Goal: Task Accomplishment & Management: Manage account settings

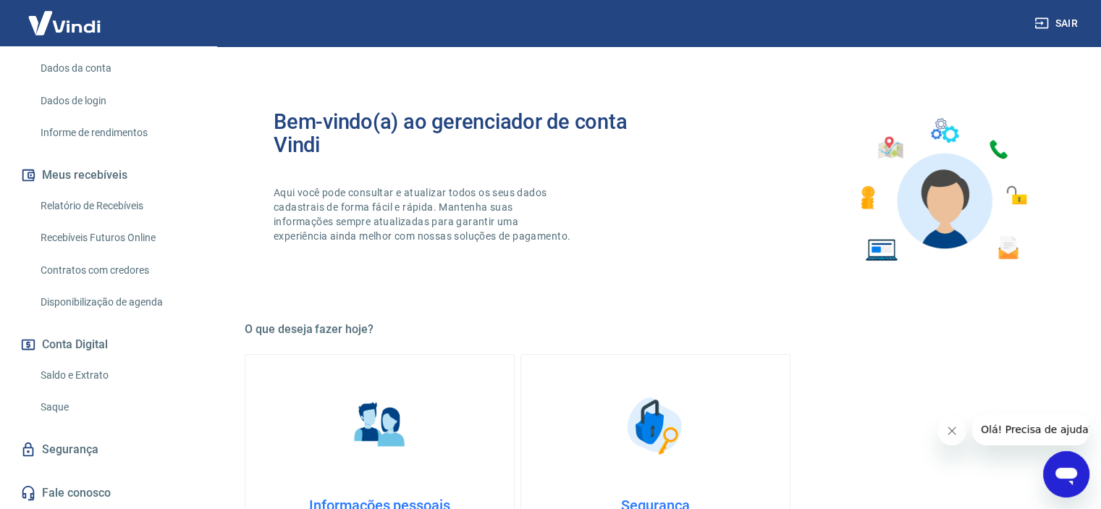
scroll to position [217, 0]
click at [69, 376] on link "Saldo e Extrato" at bounding box center [117, 375] width 164 height 30
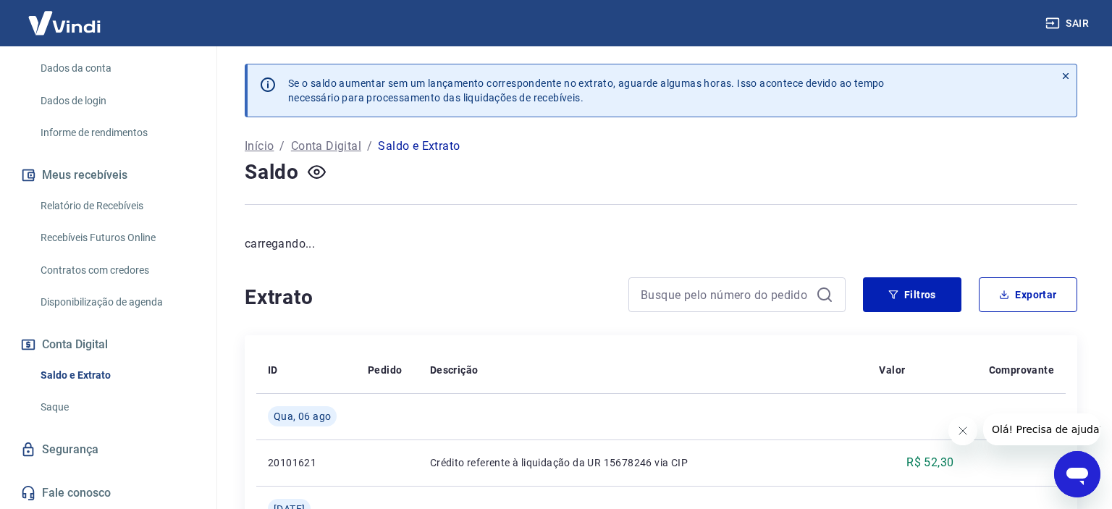
click at [46, 411] on link "Saque" at bounding box center [117, 407] width 164 height 30
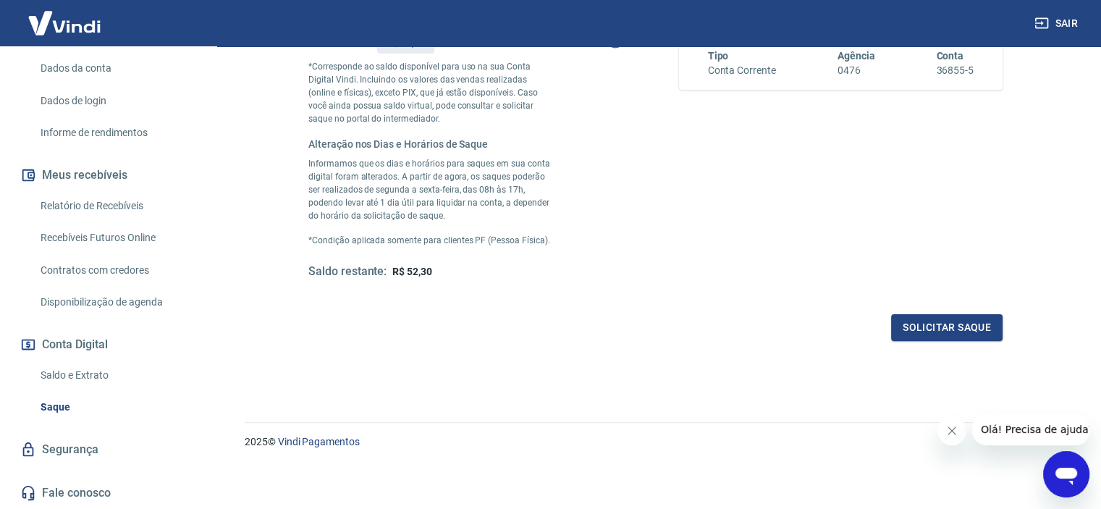
scroll to position [182, 0]
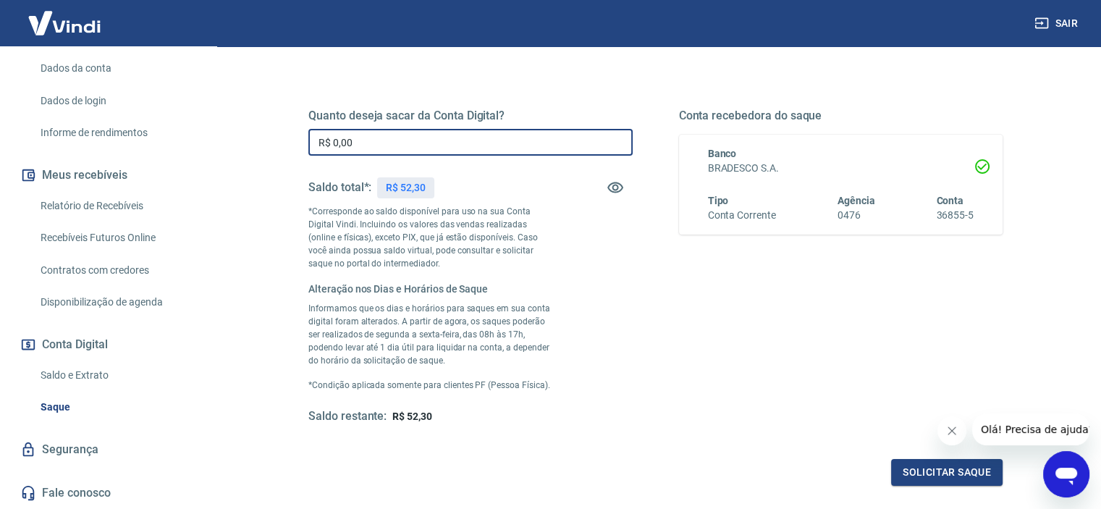
click at [389, 145] on input "R$ 0,00" at bounding box center [470, 142] width 324 height 27
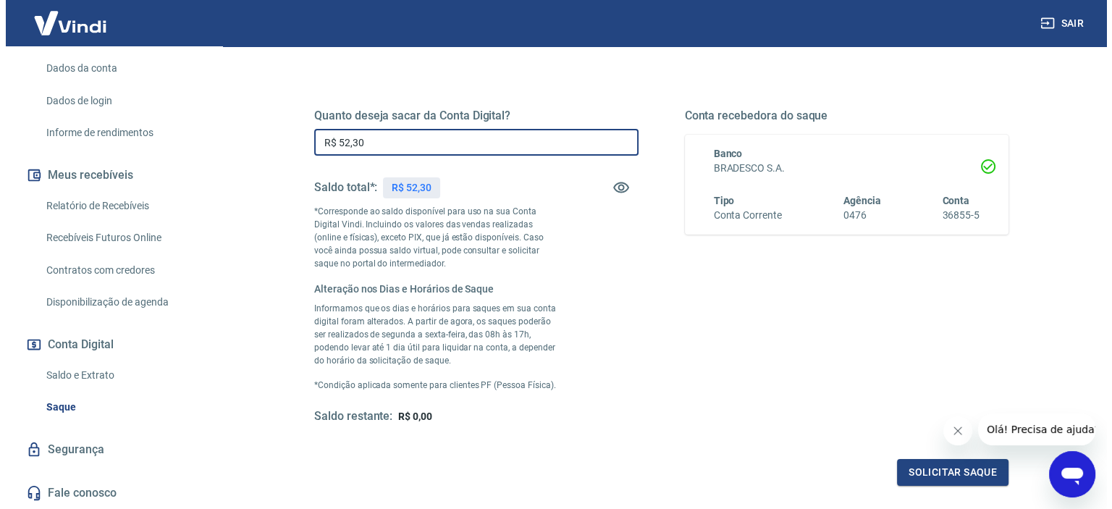
scroll to position [327, 0]
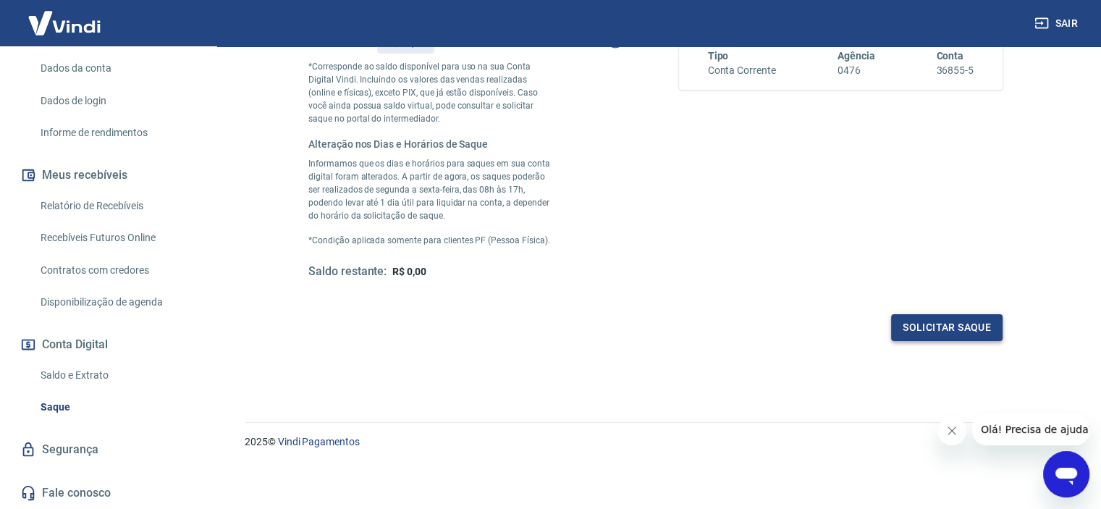
type input "R$ 52,30"
click at [912, 323] on button "Solicitar saque" at bounding box center [946, 327] width 111 height 27
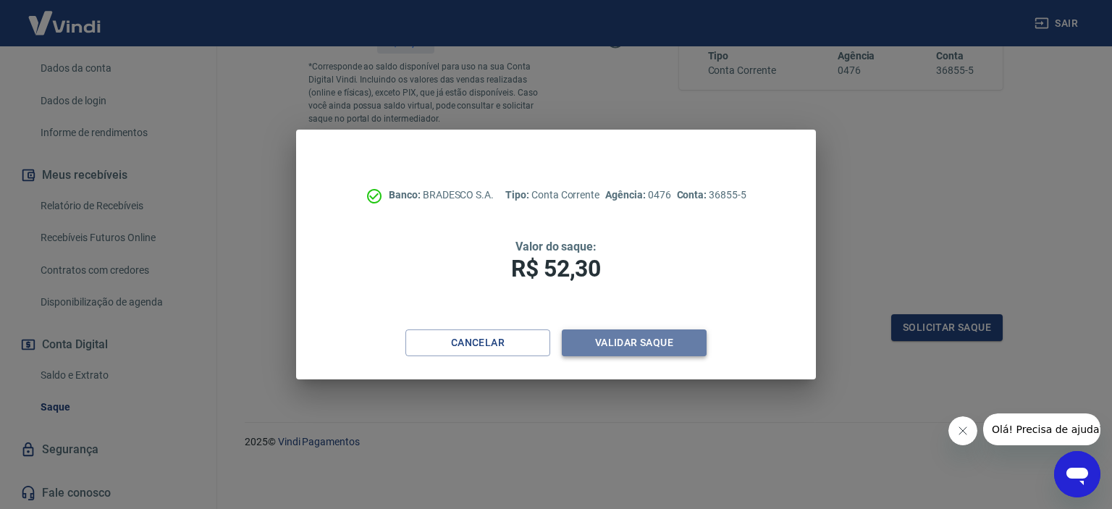
click at [664, 339] on button "Validar saque" at bounding box center [634, 342] width 145 height 27
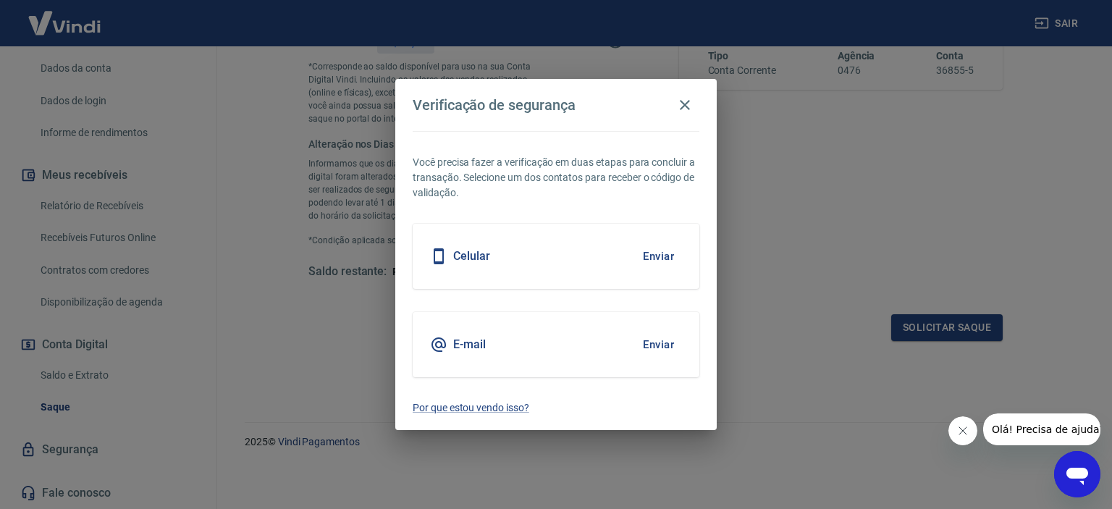
click at [655, 346] on button "Enviar" at bounding box center [658, 344] width 47 height 30
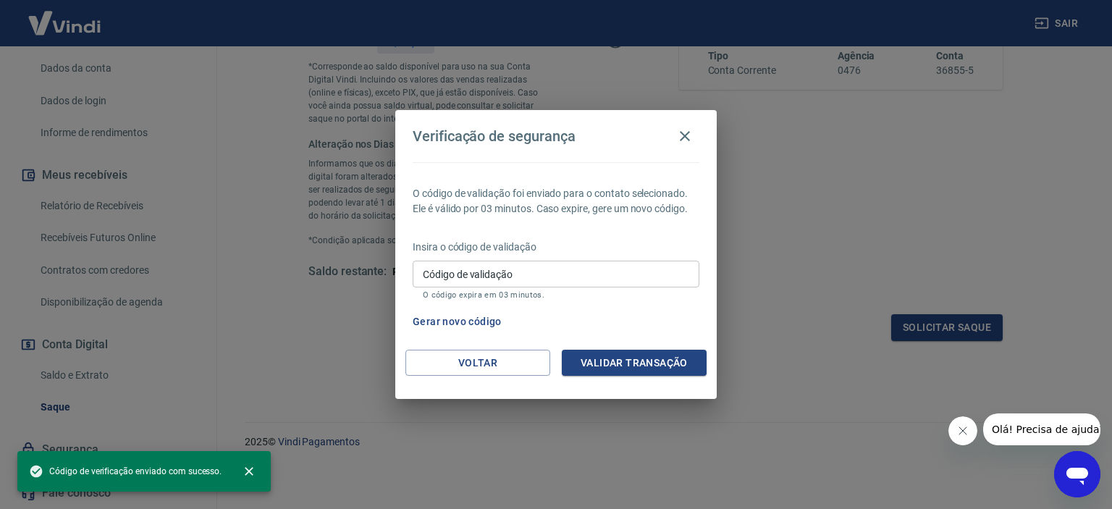
click at [576, 281] on input "Código de validação" at bounding box center [556, 274] width 287 height 27
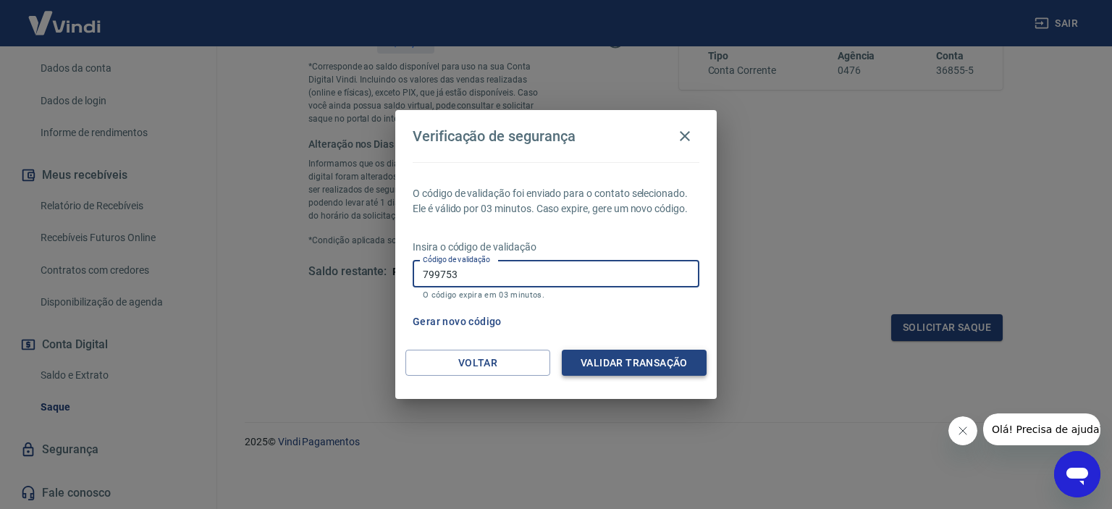
type input "799753"
click at [651, 361] on button "Validar transação" at bounding box center [634, 363] width 145 height 27
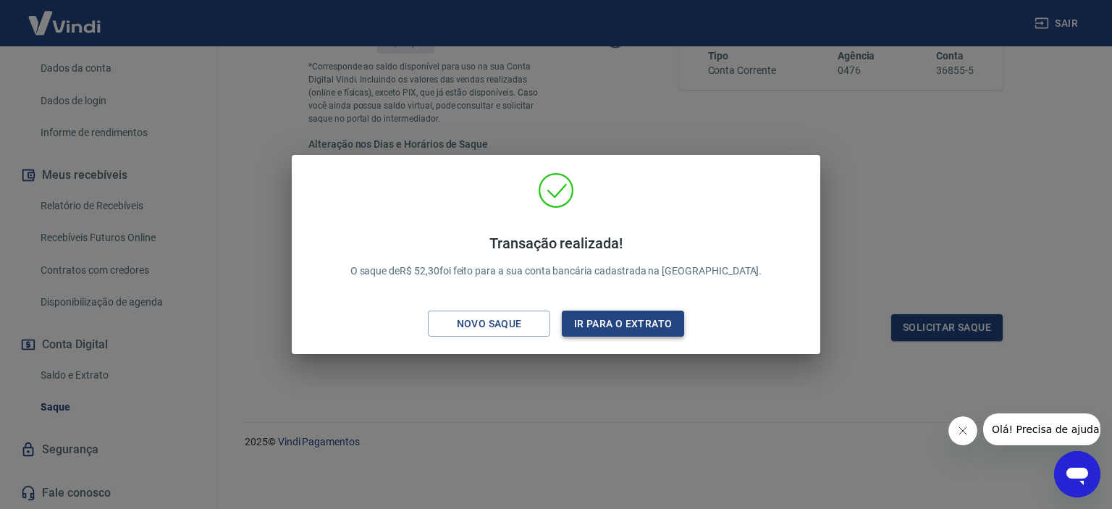
click at [606, 324] on button "Ir para o extrato" at bounding box center [623, 323] width 122 height 27
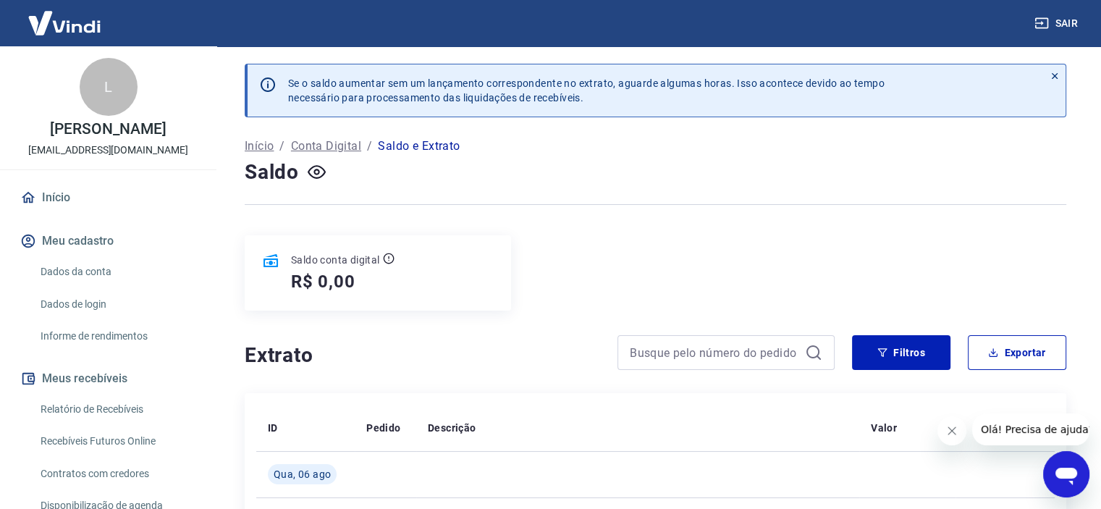
click at [70, 317] on link "Dados de login" at bounding box center [117, 304] width 164 height 30
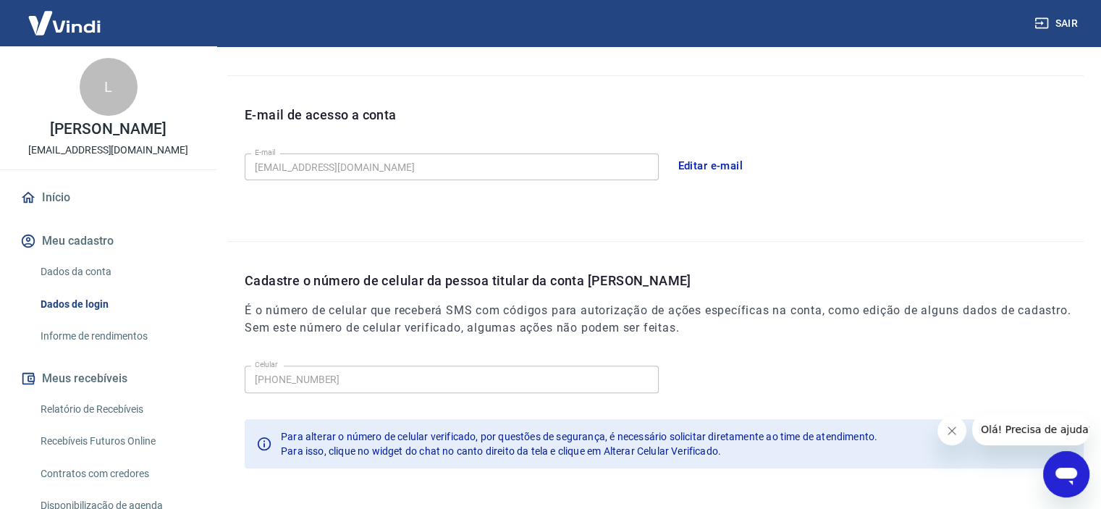
scroll to position [417, 0]
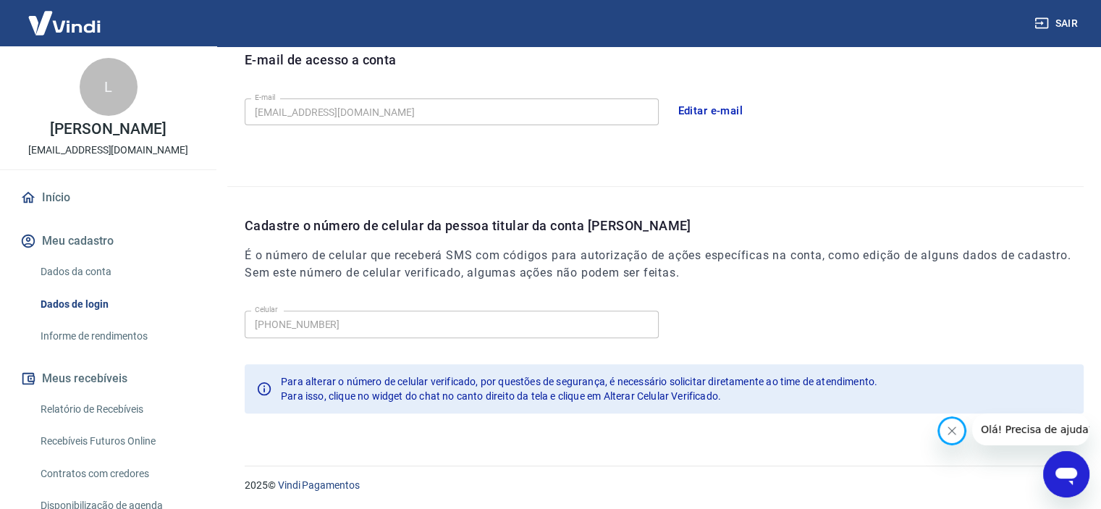
click at [950, 429] on icon "Fechar mensagem da empresa" at bounding box center [951, 430] width 7 height 7
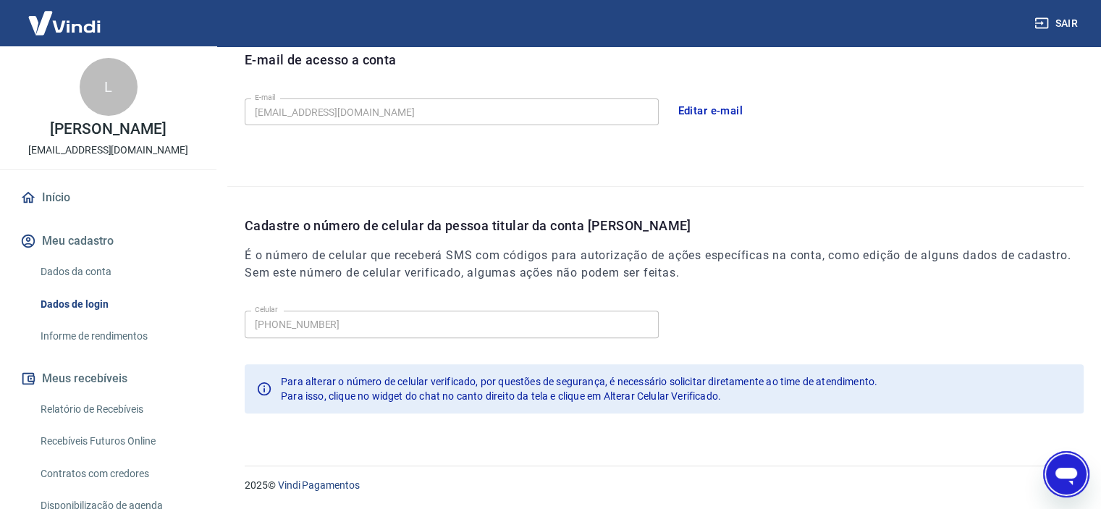
click at [91, 284] on link "Dados da conta" at bounding box center [117, 272] width 164 height 30
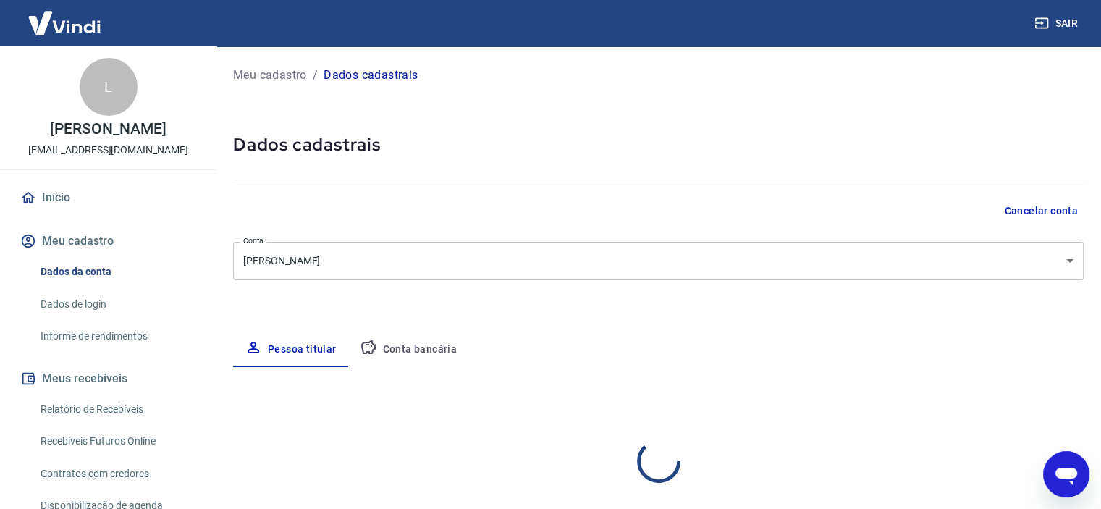
select select "SP"
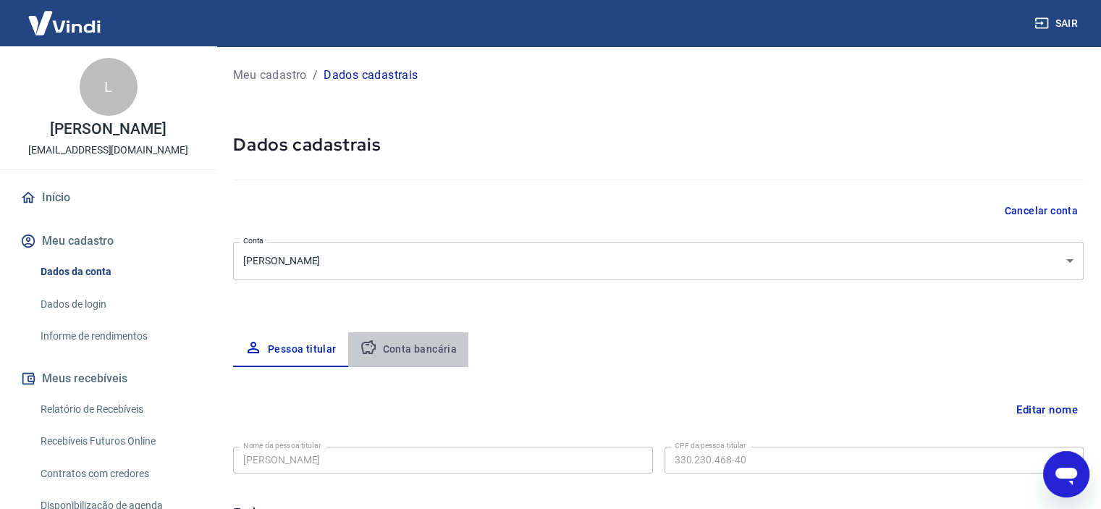
click at [408, 350] on button "Conta bancária" at bounding box center [408, 349] width 121 height 35
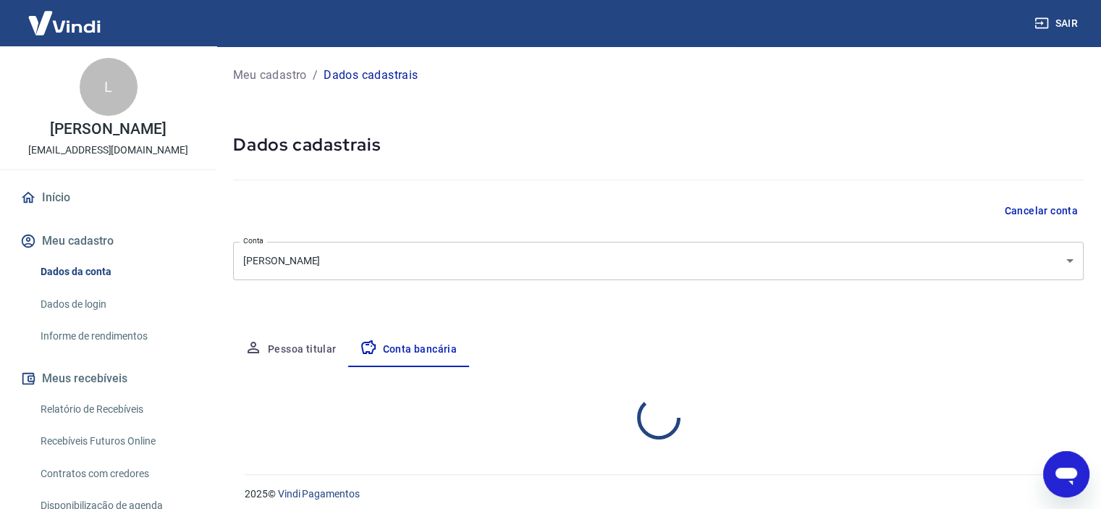
select select "1"
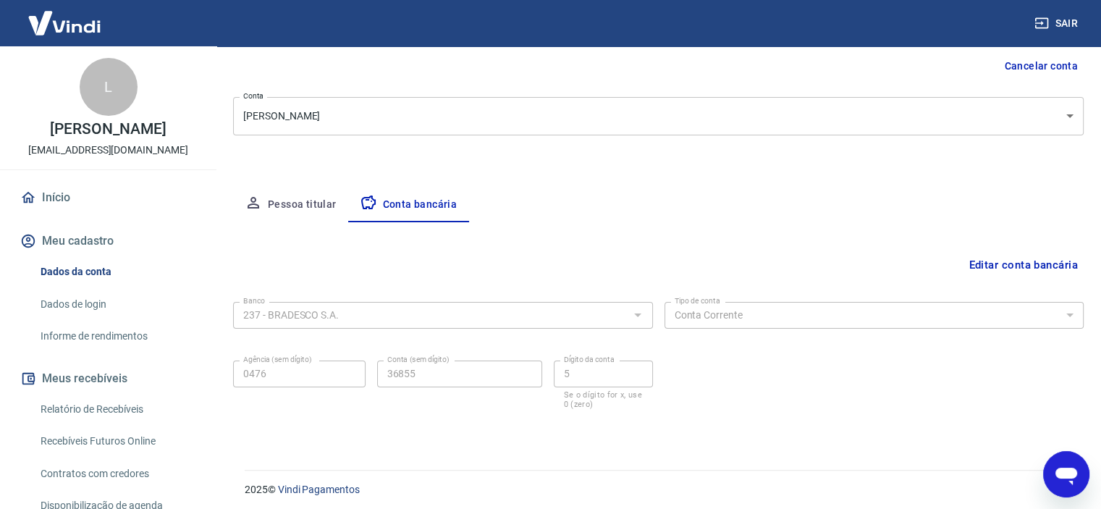
scroll to position [150, 0]
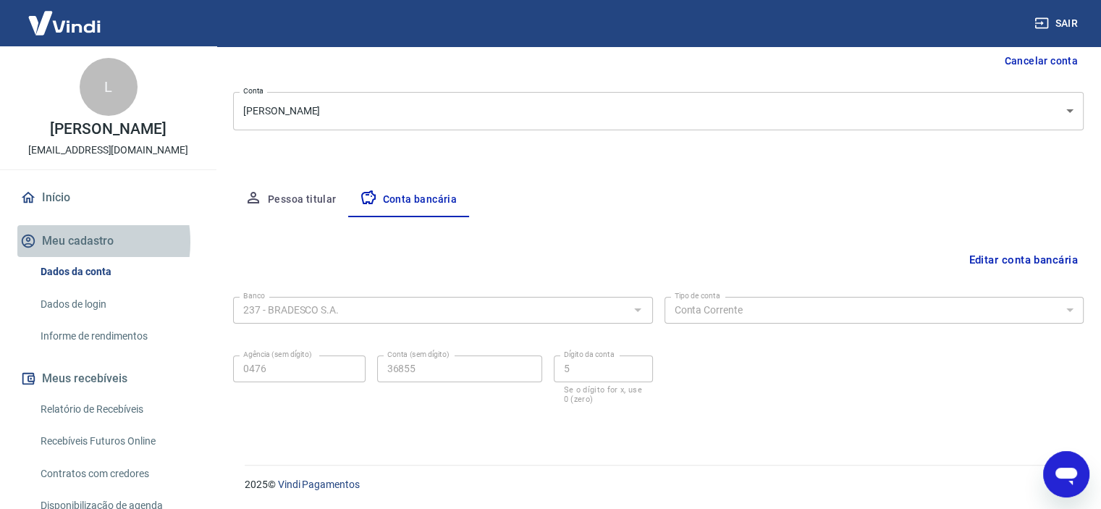
click at [69, 257] on button "Meu cadastro" at bounding box center [108, 241] width 182 height 32
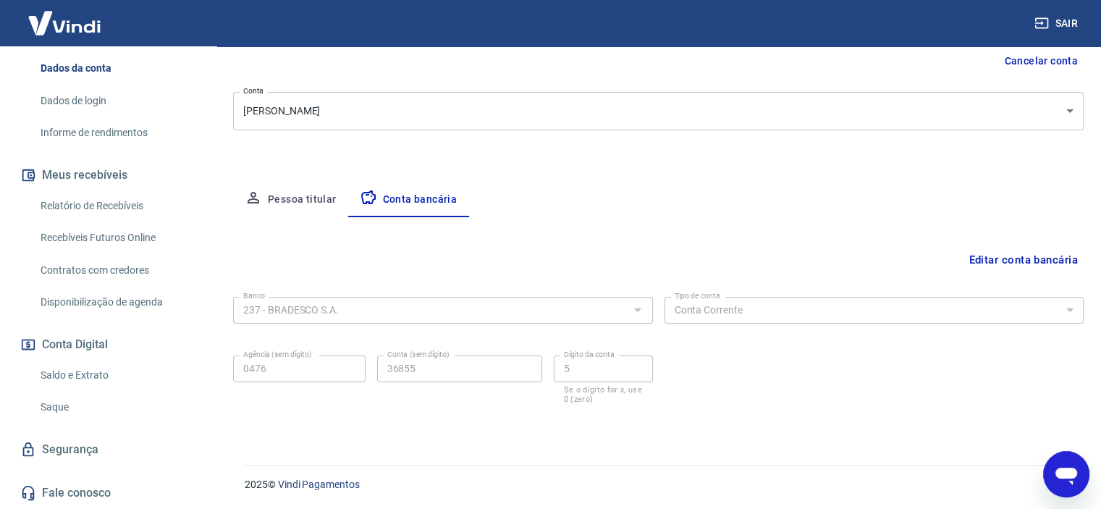
scroll to position [217, 0]
click at [77, 448] on link "Segurança" at bounding box center [108, 450] width 182 height 32
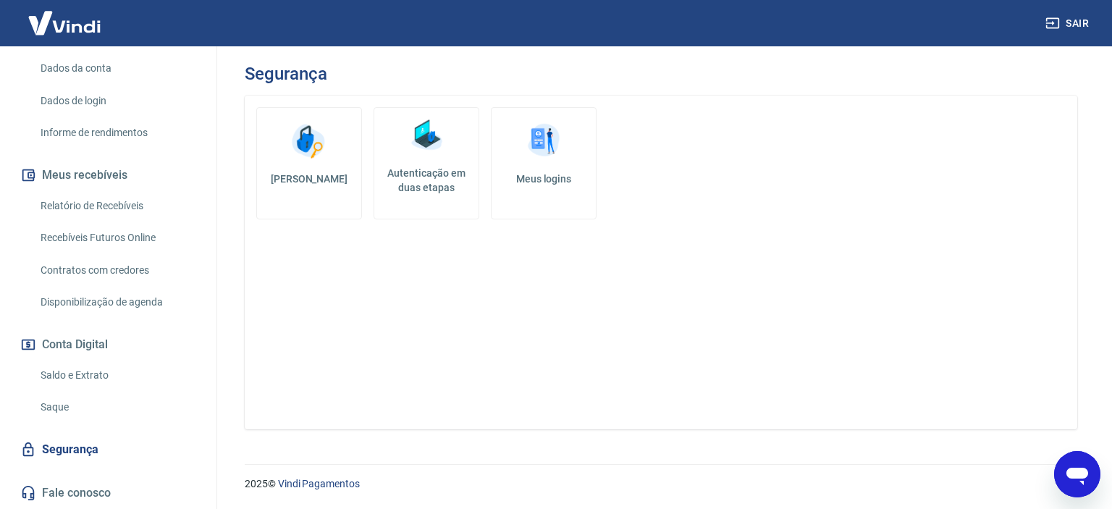
click at [439, 135] on img at bounding box center [426, 135] width 43 height 43
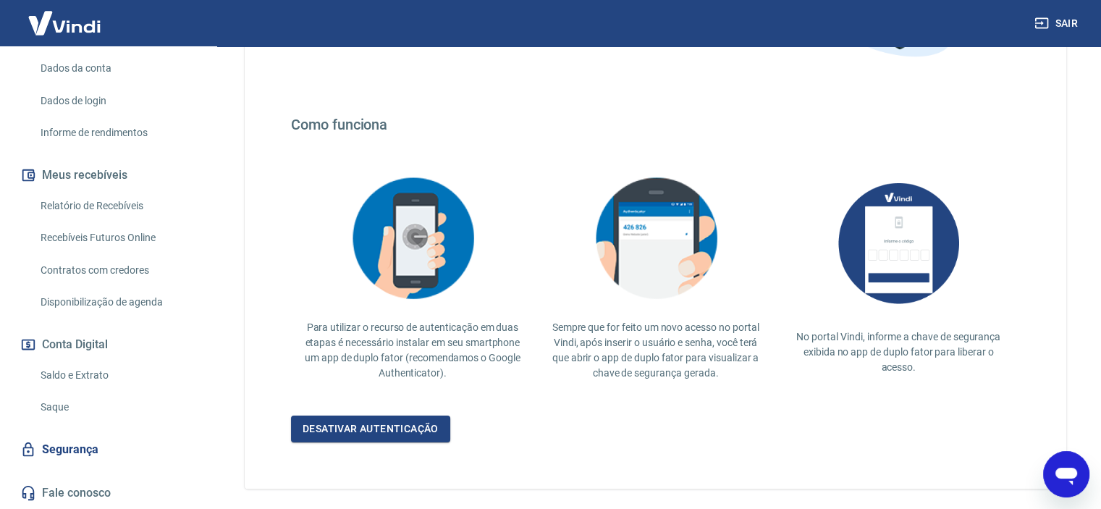
scroll to position [275, 0]
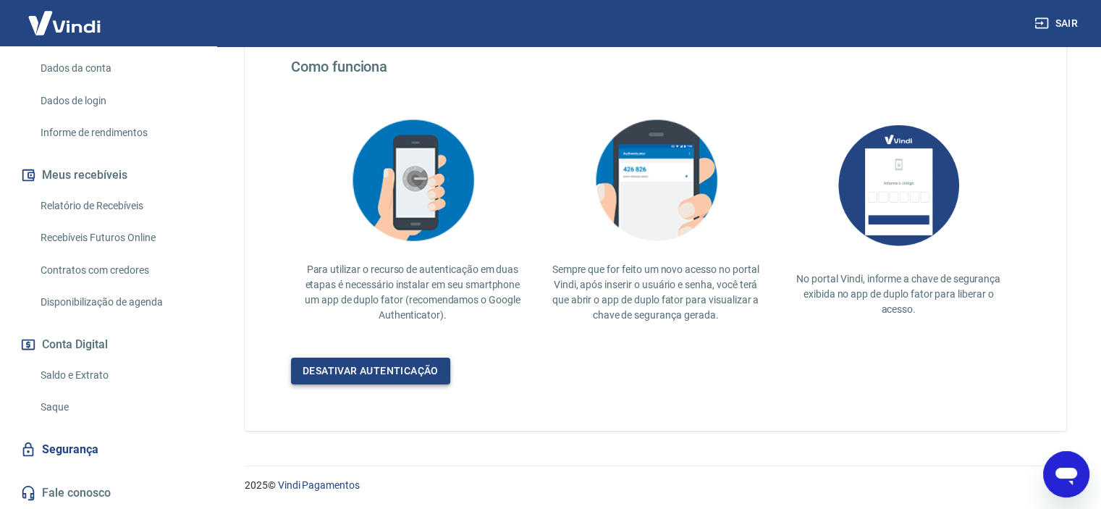
click at [371, 368] on link "Desativar autenticação" at bounding box center [370, 371] width 159 height 27
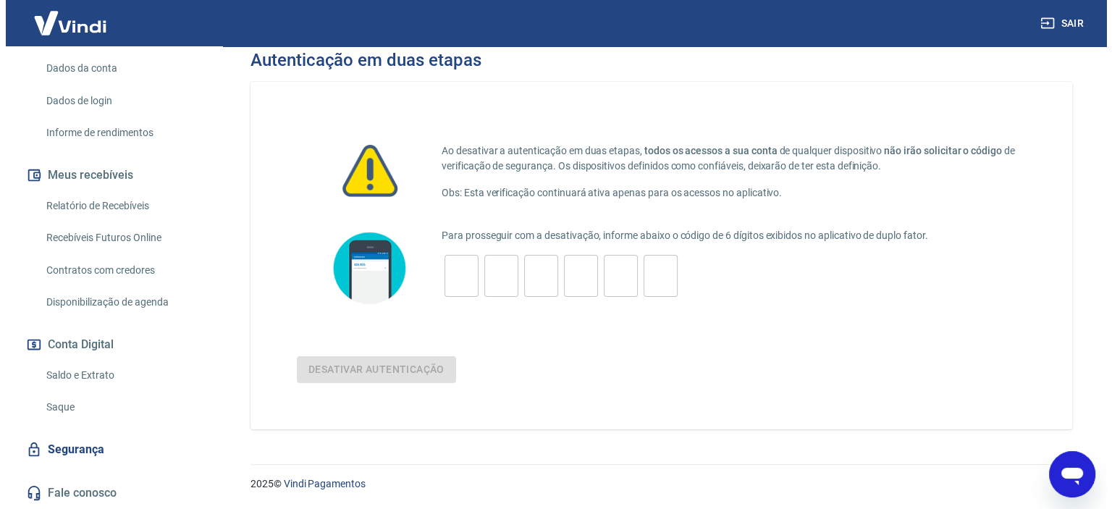
scroll to position [13, 0]
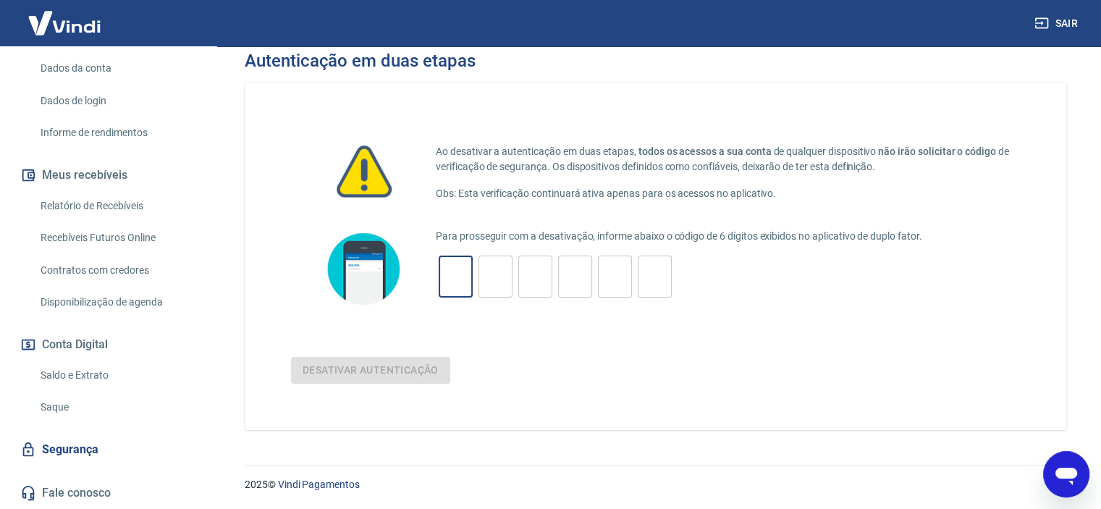
click at [466, 284] on input "tel" at bounding box center [456, 276] width 34 height 31
type input "4"
type input "7"
type input "3"
type input "0"
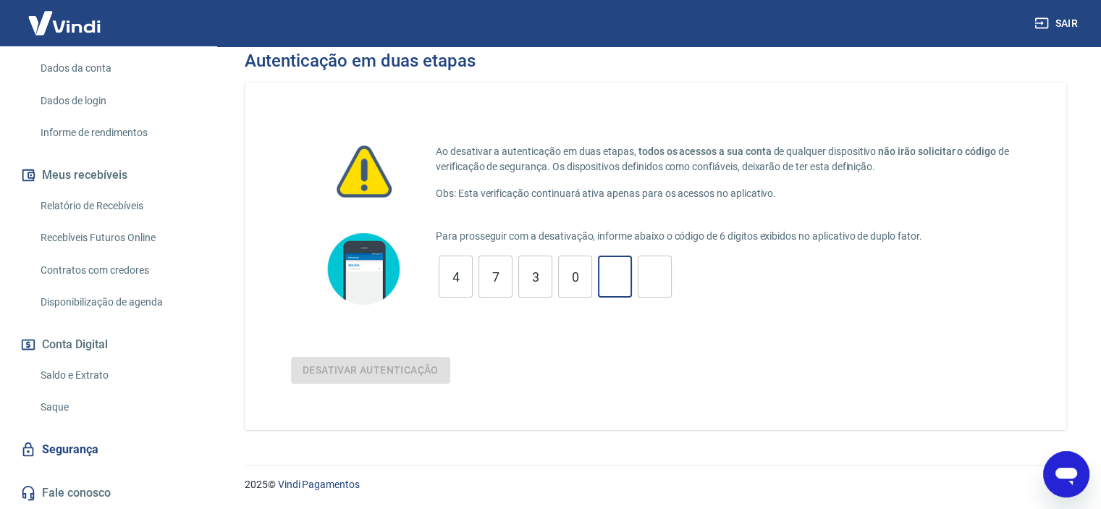
type input "9"
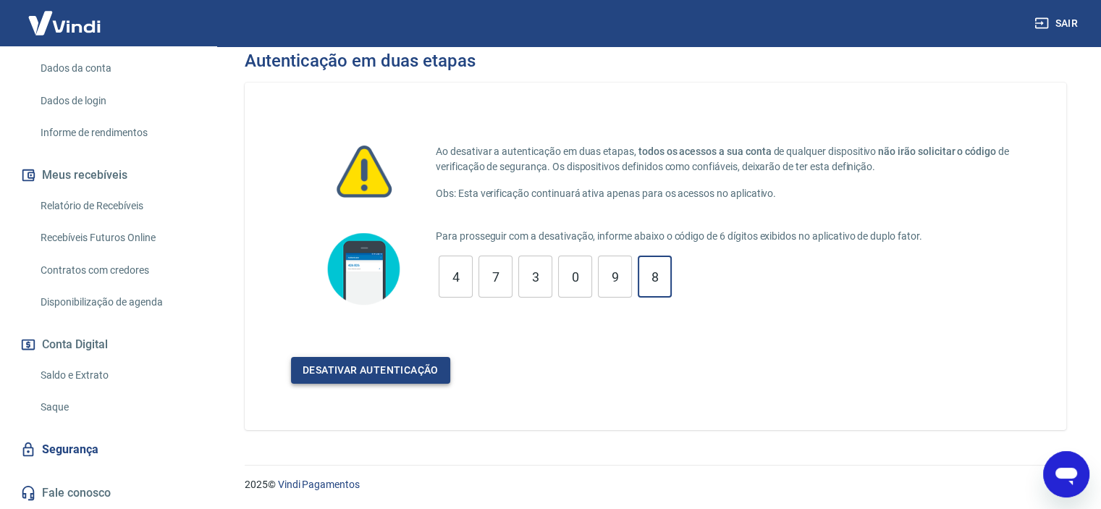
type input "8"
click at [396, 360] on button "Desativar autenticação" at bounding box center [370, 370] width 159 height 27
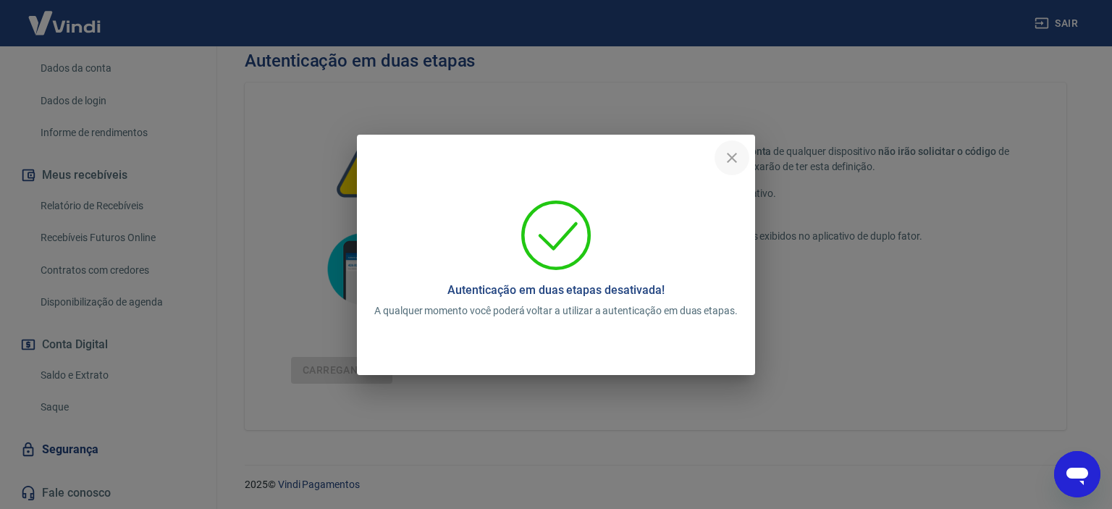
click at [735, 161] on icon "close" at bounding box center [731, 157] width 17 height 17
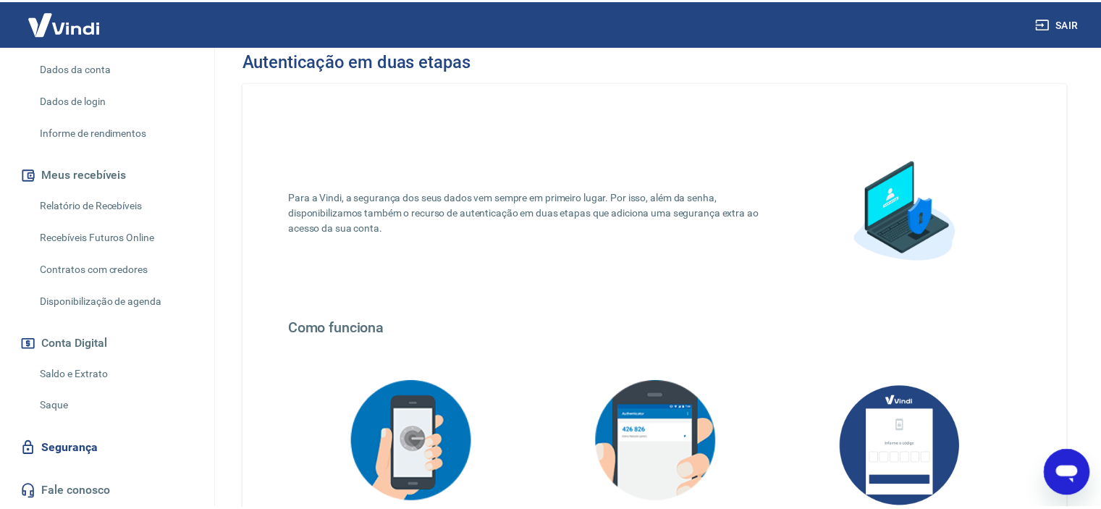
scroll to position [275, 0]
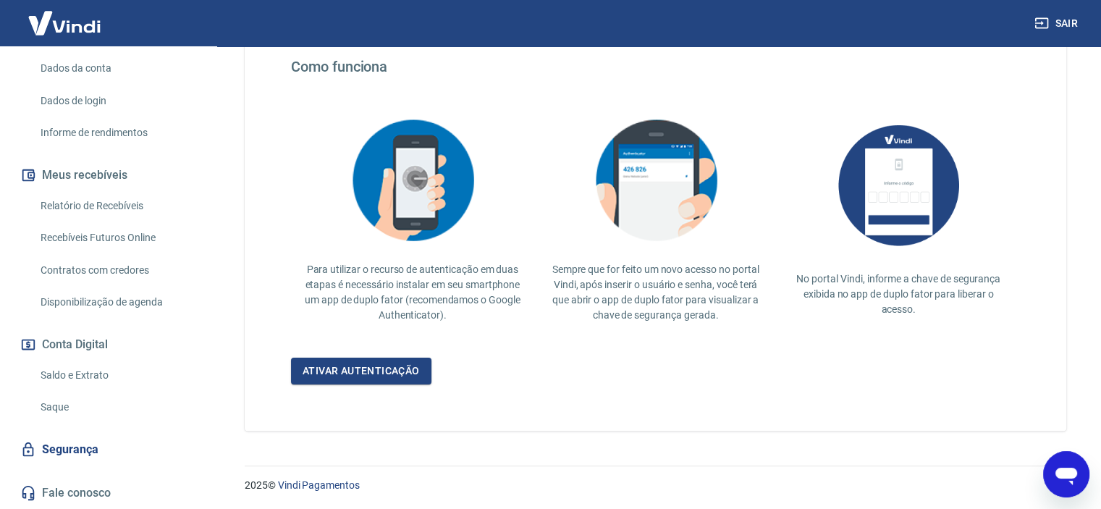
click at [61, 407] on link "Saque" at bounding box center [117, 407] width 164 height 30
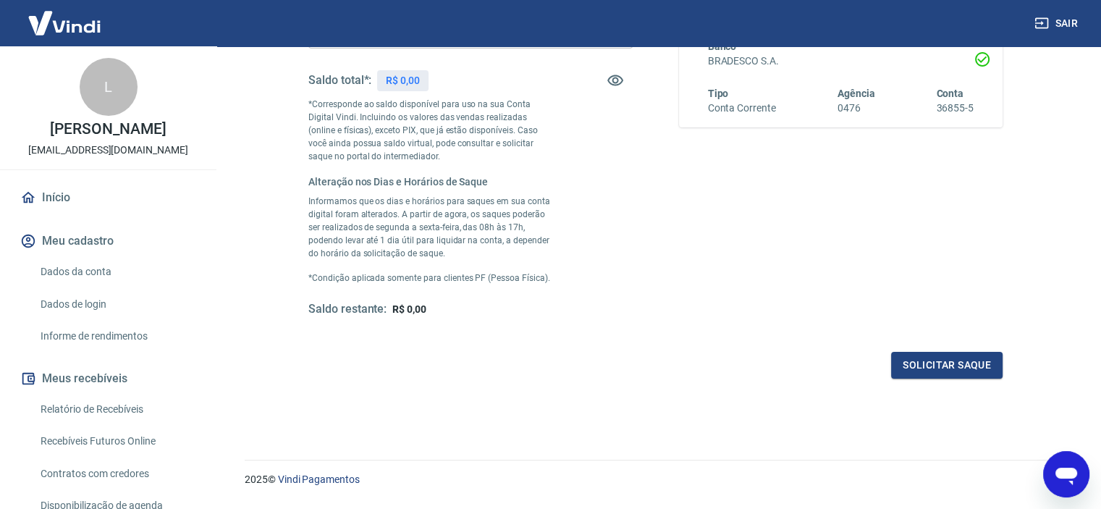
scroll to position [217, 0]
